Goal: Task Accomplishment & Management: Use online tool/utility

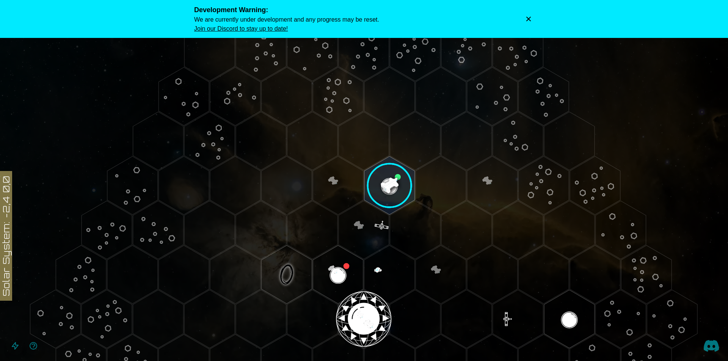
click at [383, 192] on image at bounding box center [390, 186] width 60 height 60
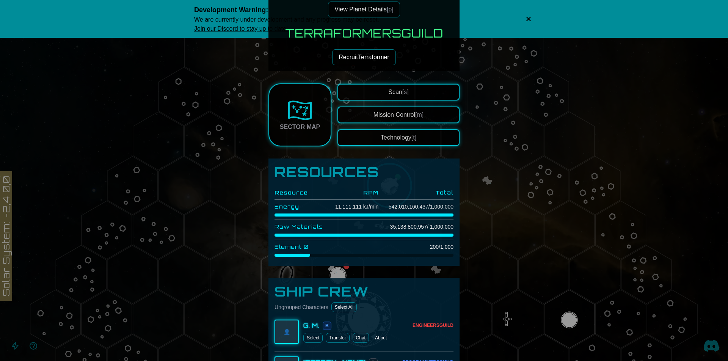
scroll to position [152, 0]
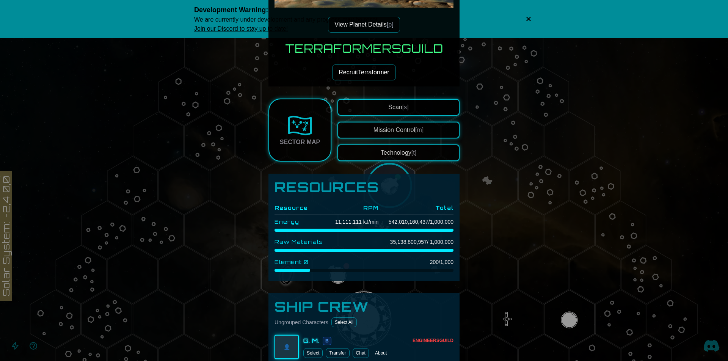
click at [384, 22] on button "View Planet Details [p]" at bounding box center [364, 25] width 72 height 16
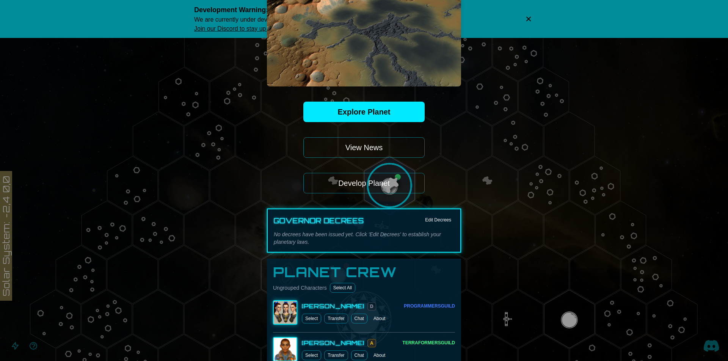
scroll to position [50, 0]
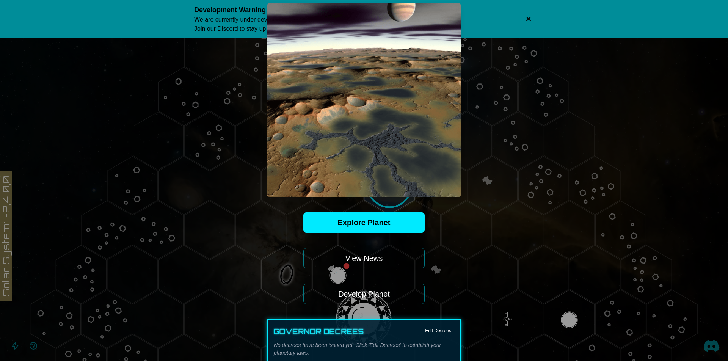
click at [368, 293] on button "Develop Planet" at bounding box center [363, 294] width 121 height 20
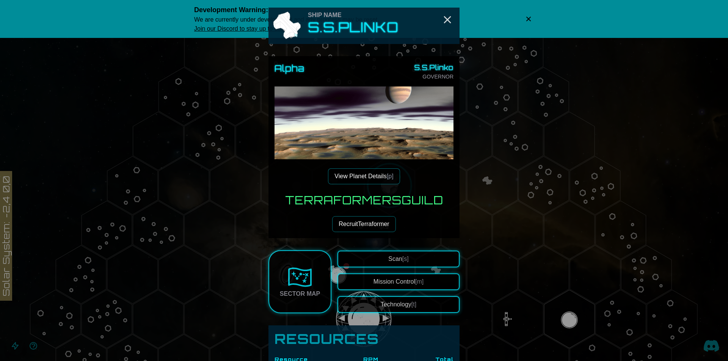
click at [361, 175] on button "View Planet Details [p]" at bounding box center [364, 176] width 72 height 16
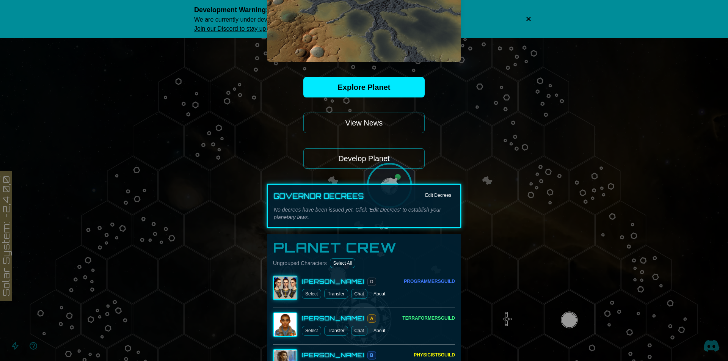
scroll to position [101, 0]
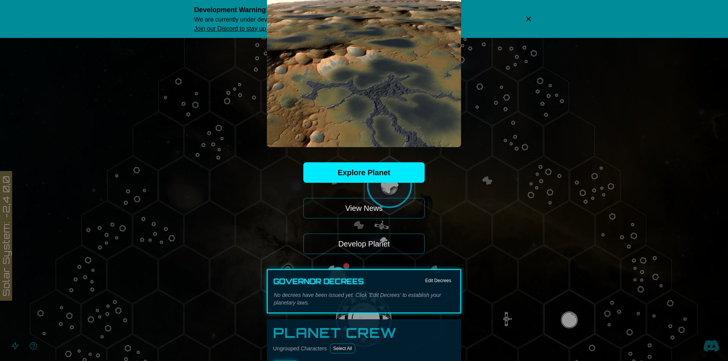
click at [373, 246] on button "Develop Planet" at bounding box center [363, 244] width 121 height 20
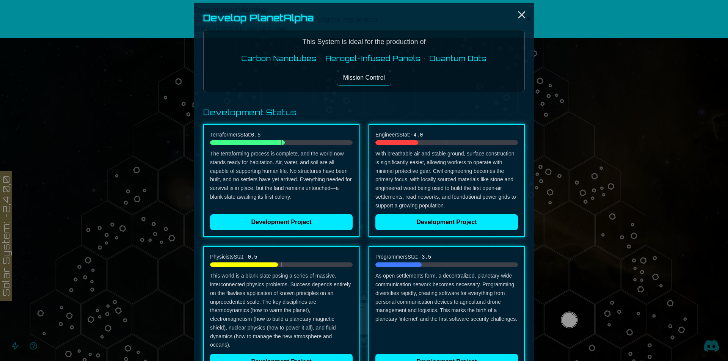
scroll to position [0, 0]
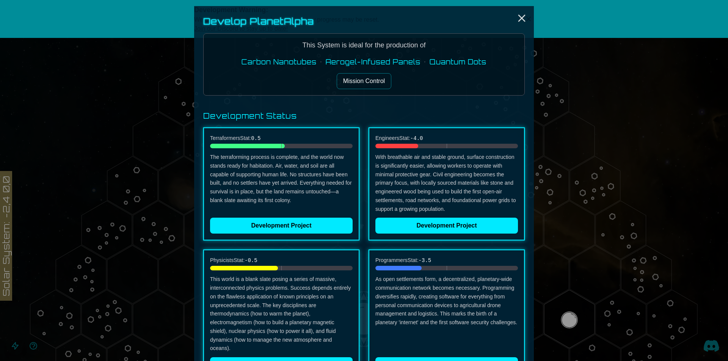
click at [349, 83] on button "Mission Control" at bounding box center [364, 81] width 55 height 16
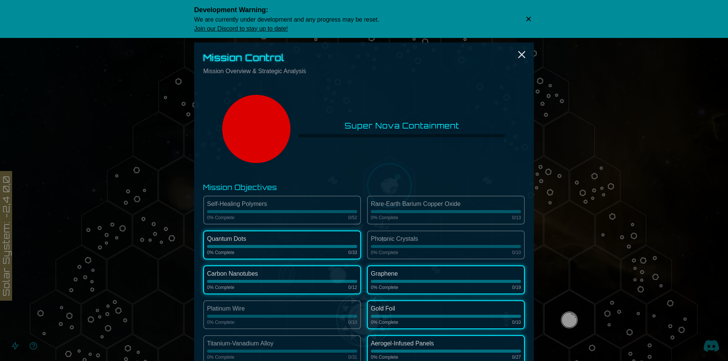
click at [522, 55] on icon "Close" at bounding box center [522, 55] width 12 height 12
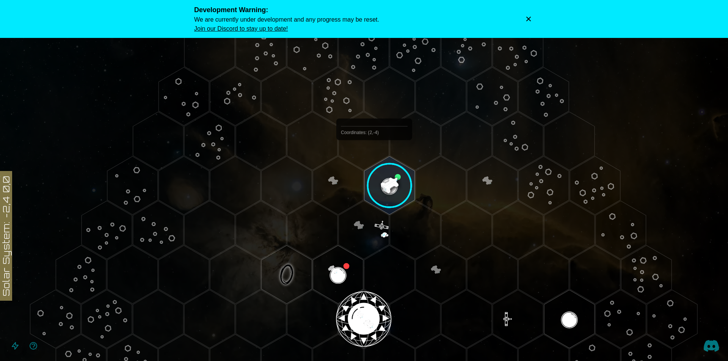
click at [383, 175] on image at bounding box center [390, 186] width 60 height 60
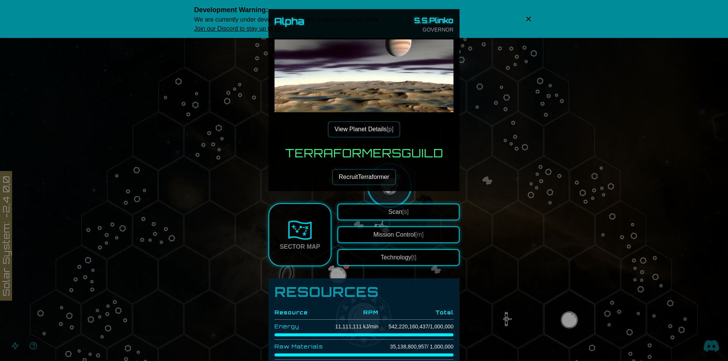
scroll to position [50, 0]
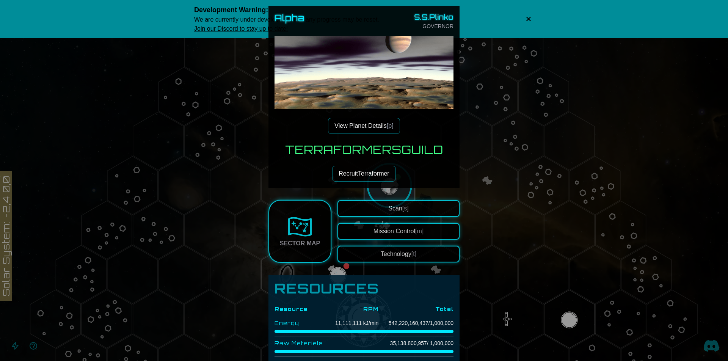
click at [389, 233] on button "Mission Control [m]" at bounding box center [399, 231] width 122 height 17
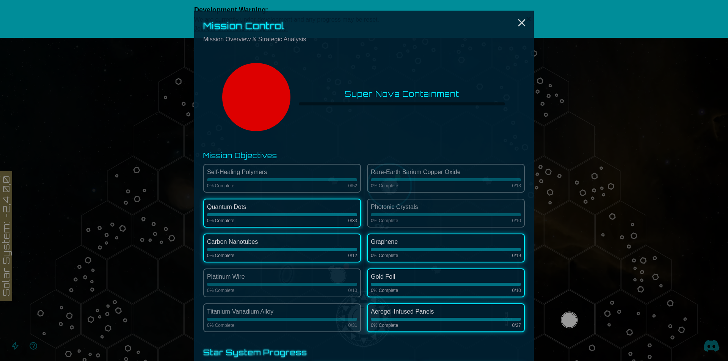
scroll to position [0, 0]
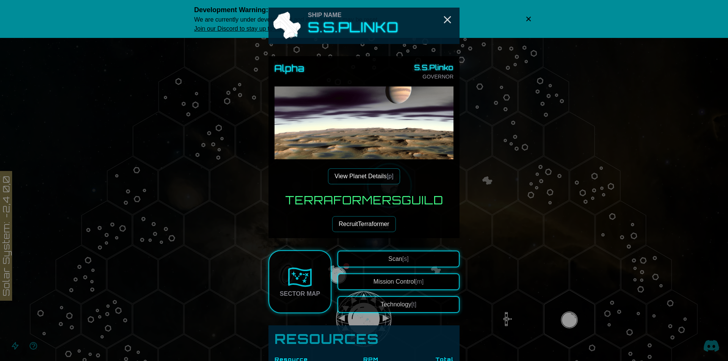
click at [389, 172] on button "View Planet Details [p]" at bounding box center [364, 176] width 72 height 16
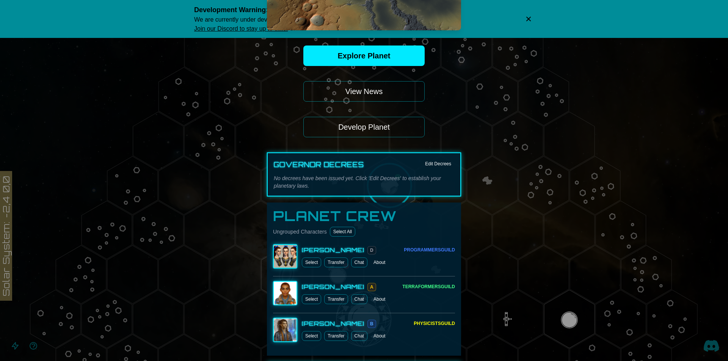
scroll to position [202, 0]
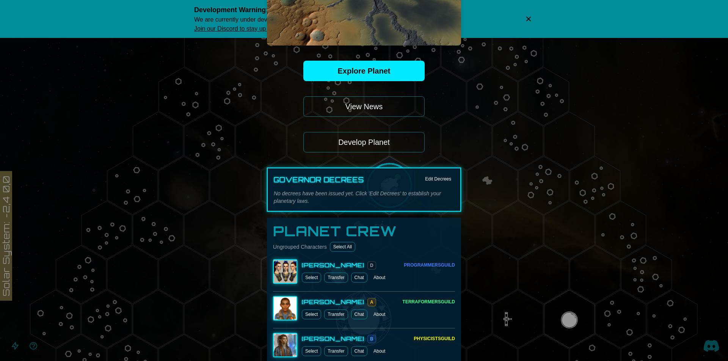
click at [387, 146] on button "Develop Planet" at bounding box center [363, 142] width 121 height 20
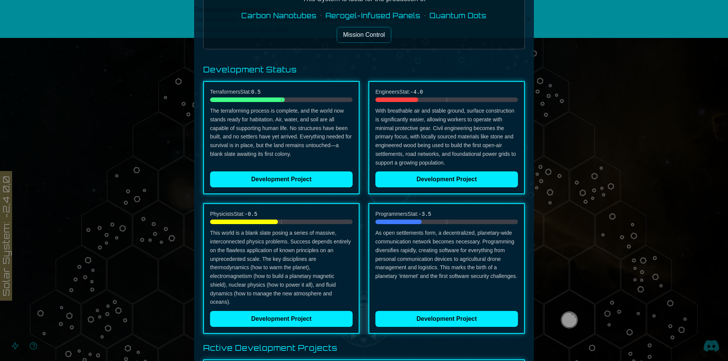
scroll to position [27, 0]
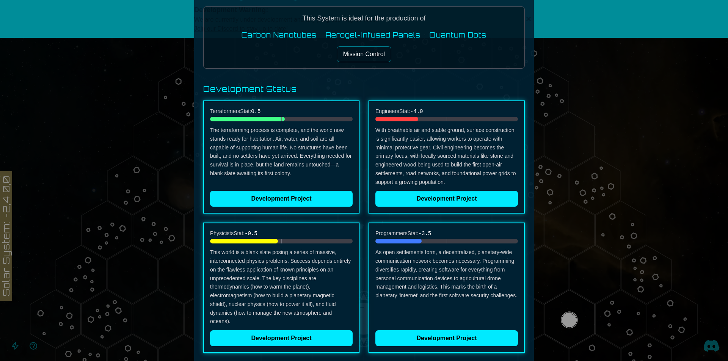
click at [157, 139] on div at bounding box center [364, 180] width 728 height 361
